Goal: Task Accomplishment & Management: Use online tool/utility

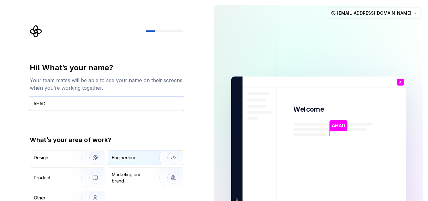
type input "AHAD"
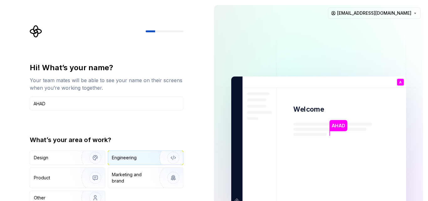
click at [164, 159] on img "button" at bounding box center [169, 158] width 40 height 42
type button "Engineering"
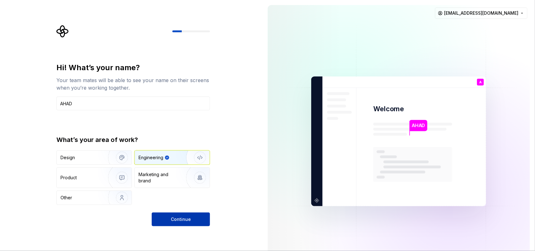
click at [199, 201] on button "Continue" at bounding box center [181, 220] width 58 height 14
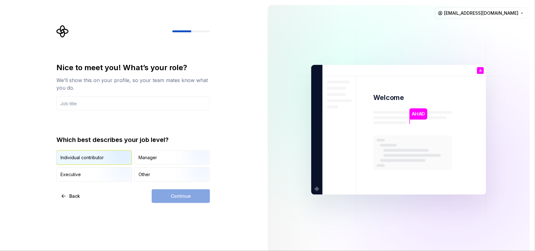
click at [107, 161] on img "button" at bounding box center [117, 166] width 40 height 42
click at [123, 103] on input "text" at bounding box center [133, 104] width 154 height 14
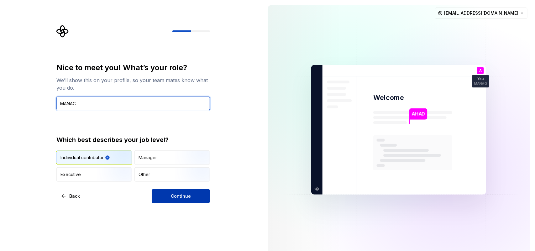
type input "MANAG"
click at [162, 193] on button "Continue" at bounding box center [181, 196] width 58 height 14
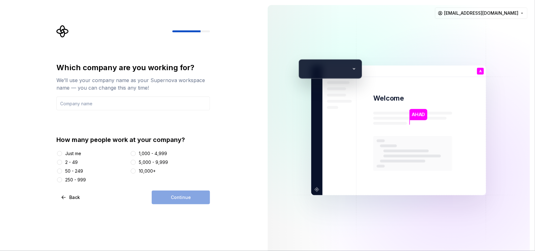
click at [74, 153] on div "Just me" at bounding box center [73, 154] width 16 height 6
click at [62, 153] on button "Just me" at bounding box center [59, 153] width 5 height 5
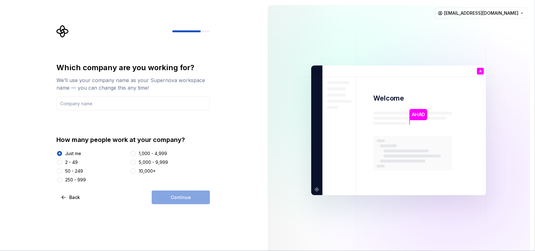
click at [183, 198] on div "Continue" at bounding box center [181, 198] width 58 height 14
click at [148, 105] on input "text" at bounding box center [133, 104] width 154 height 14
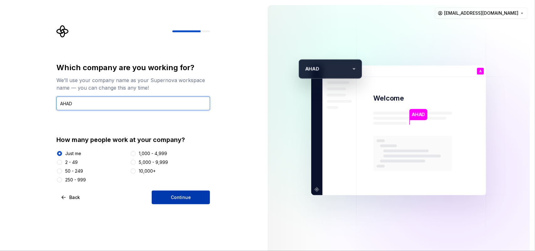
type input "AHAD"
click at [199, 199] on button "Continue" at bounding box center [181, 198] width 58 height 14
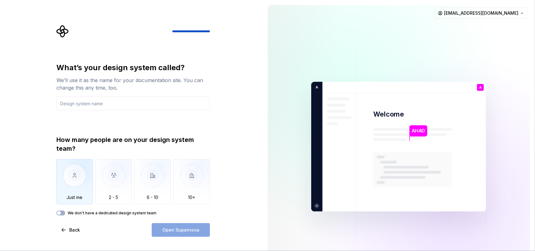
click at [72, 184] on img "button" at bounding box center [74, 180] width 37 height 42
click at [139, 103] on input "text" at bounding box center [133, 104] width 154 height 14
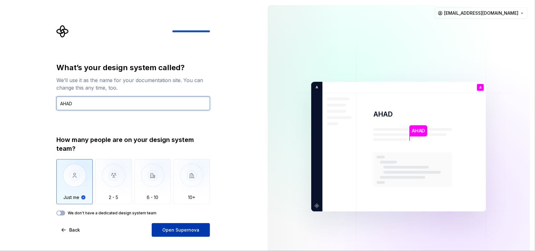
type input "AHAD"
click at [189, 201] on span "Open Supernova" at bounding box center [180, 230] width 37 height 6
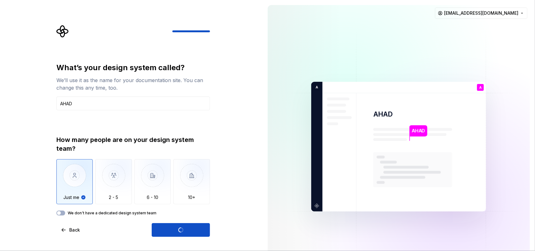
click at [141, 201] on label "We don't have a dedicated design system team" at bounding box center [112, 213] width 89 height 5
click at [65, 201] on button "We don't have a dedicated design system team" at bounding box center [60, 213] width 9 height 5
click at [95, 201] on label "We don't have a dedicated design system team" at bounding box center [112, 213] width 89 height 5
click at [65, 201] on button "We don't have a dedicated design system team" at bounding box center [60, 213] width 9 height 5
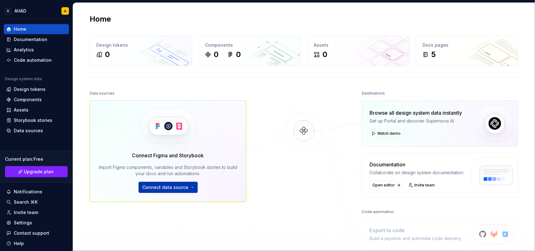
click at [174, 189] on span "Connect data source" at bounding box center [166, 187] width 46 height 6
click at [53, 58] on div "Code automation" at bounding box center [36, 60] width 60 height 6
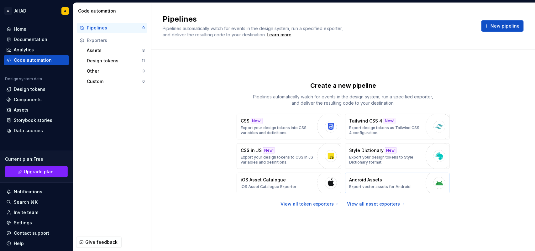
click at [371, 190] on button "Android Assets Export vector assets for Android" at bounding box center [397, 183] width 105 height 21
click at [371, 185] on p "Export vector assets for Android" at bounding box center [379, 186] width 61 height 5
click at [428, 182] on img "button" at bounding box center [439, 182] width 9 height 9
click at [428, 27] on button "New pipeline" at bounding box center [503, 25] width 42 height 11
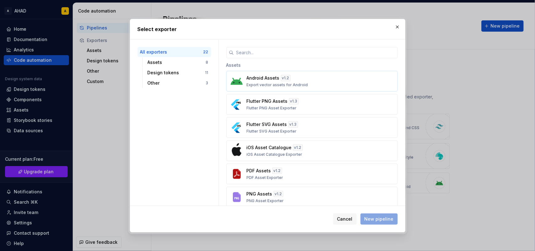
click at [313, 74] on button "Android Assets v 1.2 Export vector assets for Android" at bounding box center [312, 81] width 172 height 21
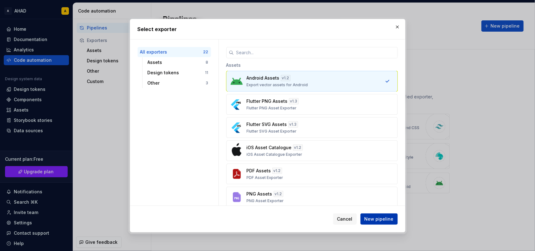
click at [379, 201] on span "New pipeline" at bounding box center [379, 219] width 29 height 6
click at [167, 73] on div "Design tokens" at bounding box center [177, 73] width 58 height 6
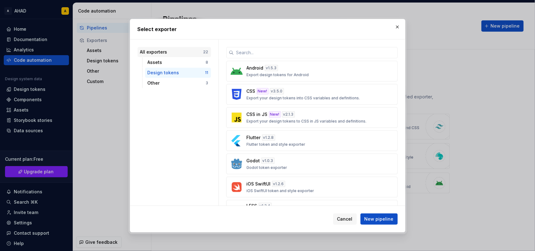
click at [187, 54] on div "All exporters" at bounding box center [171, 52] width 63 height 6
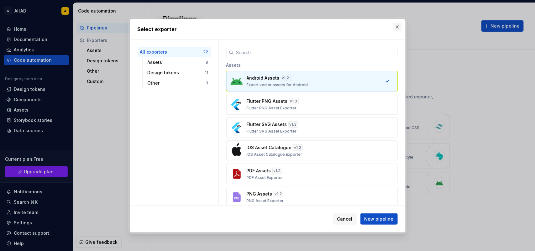
click at [399, 25] on button "button" at bounding box center [397, 27] width 9 height 9
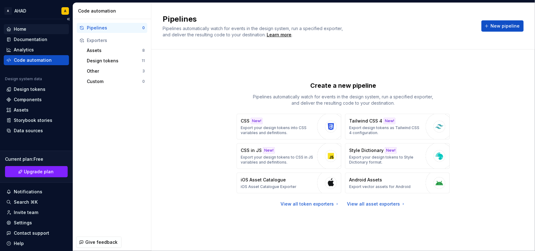
click at [13, 31] on div "Home" at bounding box center [36, 29] width 60 height 6
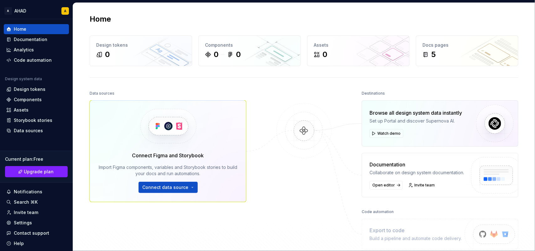
click at [179, 194] on div "Connect Figma and Storybook Import Figma components, variables and Storybook st…" at bounding box center [168, 151] width 157 height 102
click at [181, 189] on span "Connect data source" at bounding box center [166, 187] width 46 height 6
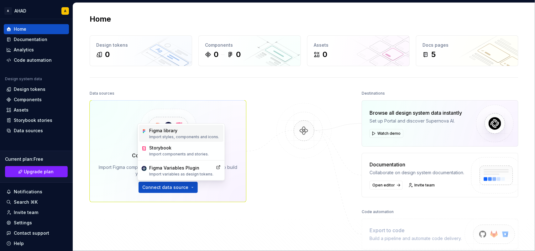
click at [191, 138] on p "Import styles, components and icons." at bounding box center [184, 137] width 70 height 5
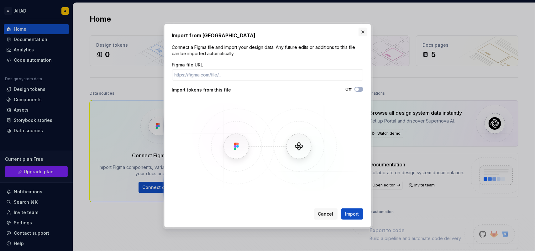
click at [364, 31] on button "button" at bounding box center [363, 32] width 9 height 9
